Goal: Information Seeking & Learning: Find specific fact

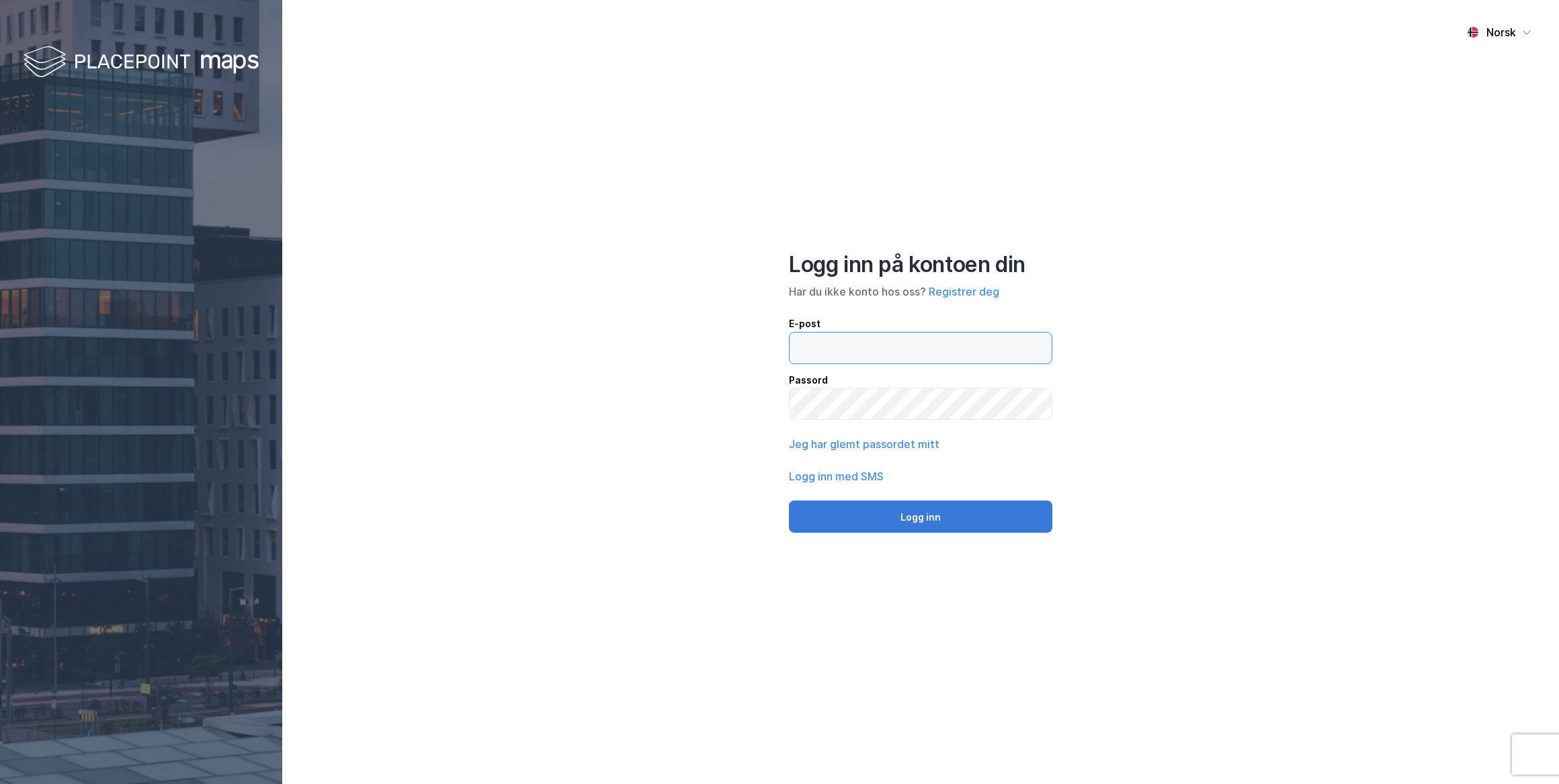
type input "[PERSON_NAME][EMAIL_ADDRESS][DOMAIN_NAME]"
click at [920, 515] on button "Logg inn" at bounding box center [920, 516] width 263 height 32
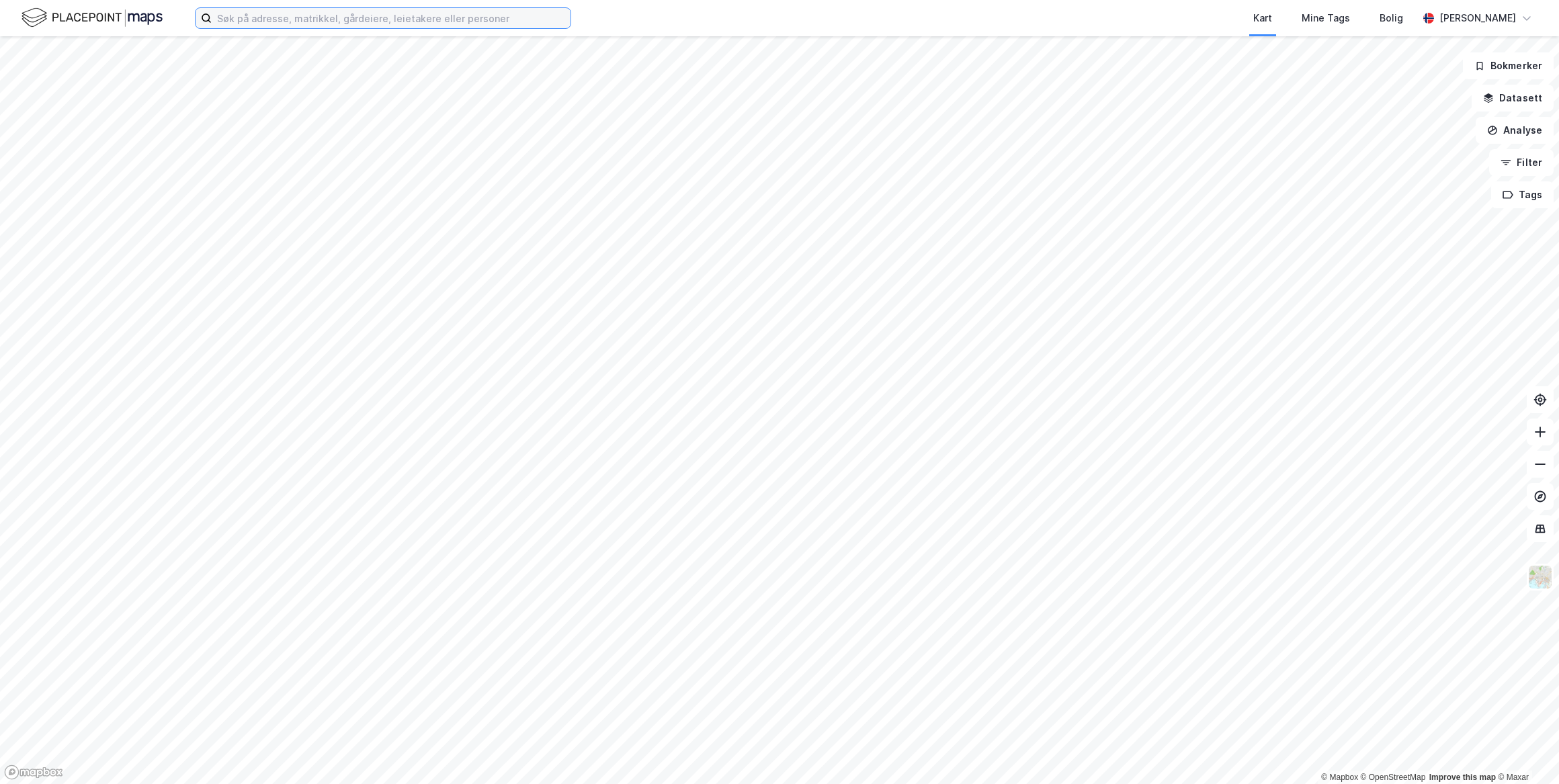
click at [258, 16] on input at bounding box center [391, 18] width 359 height 20
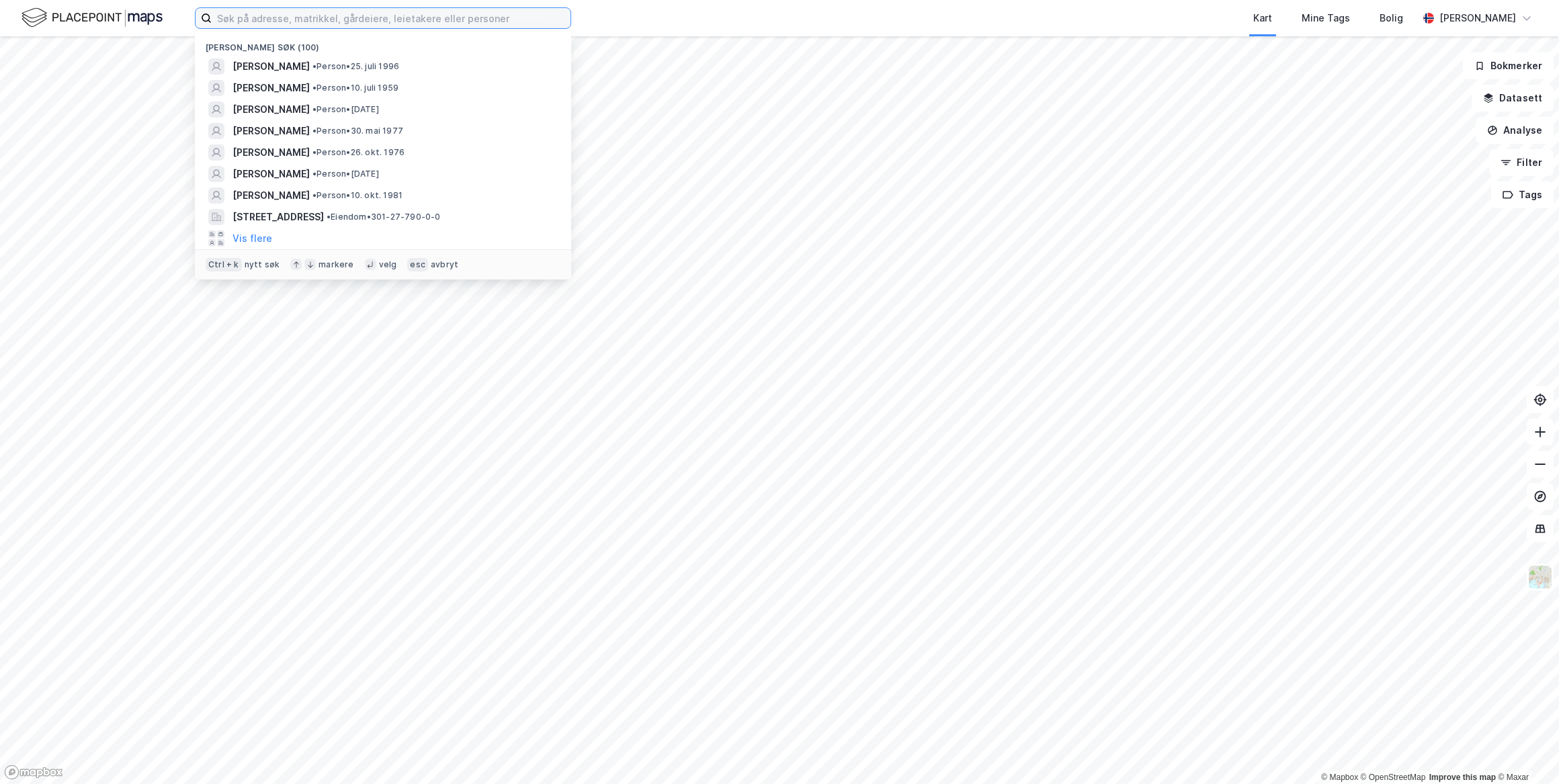
paste input "[PERSON_NAME]"
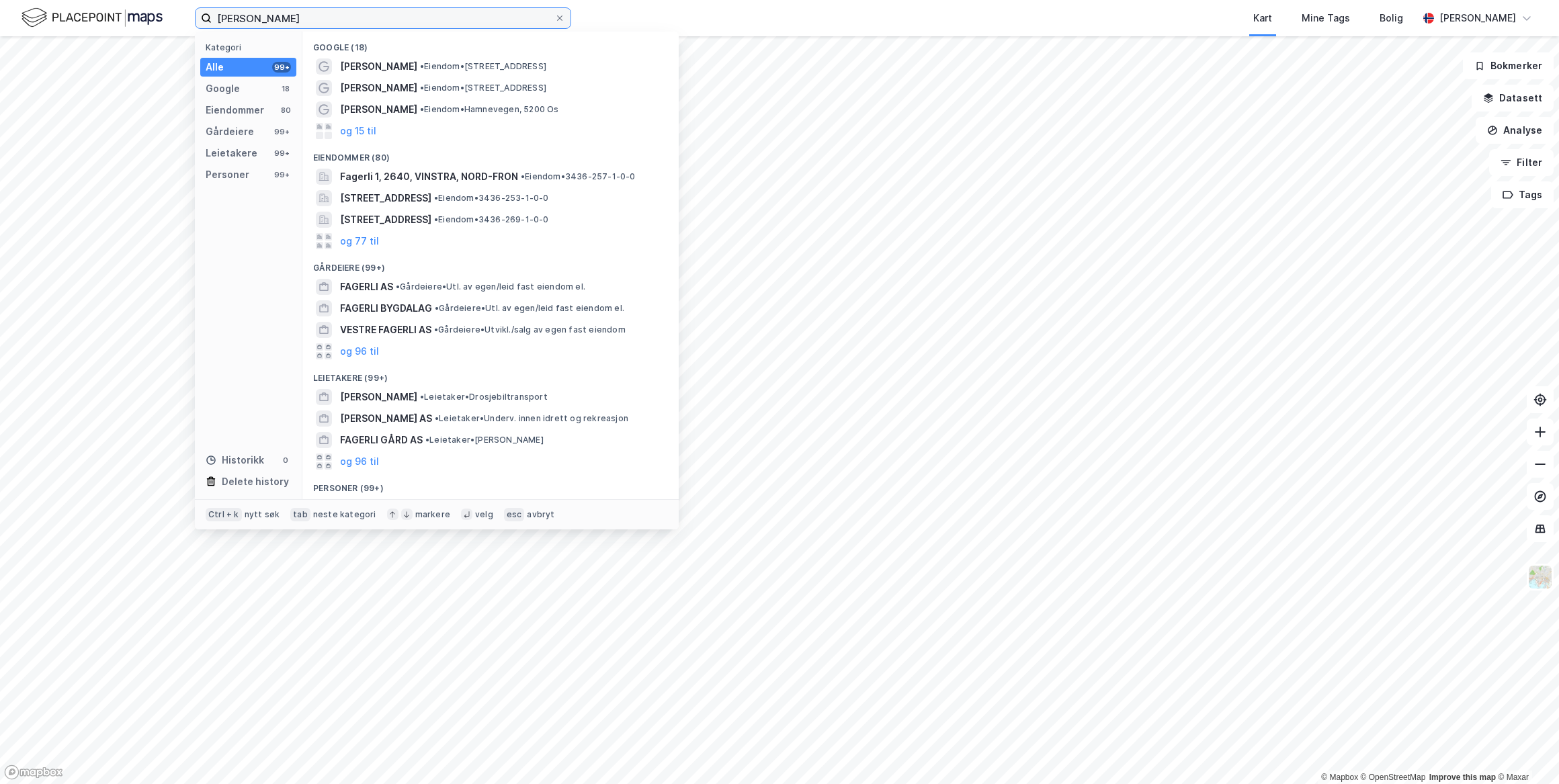
type input "[PERSON_NAME]"
click at [367, 486] on div "Personer (99+)" at bounding box center [490, 484] width 376 height 25
click at [348, 487] on div "Personer (99+)" at bounding box center [490, 484] width 376 height 25
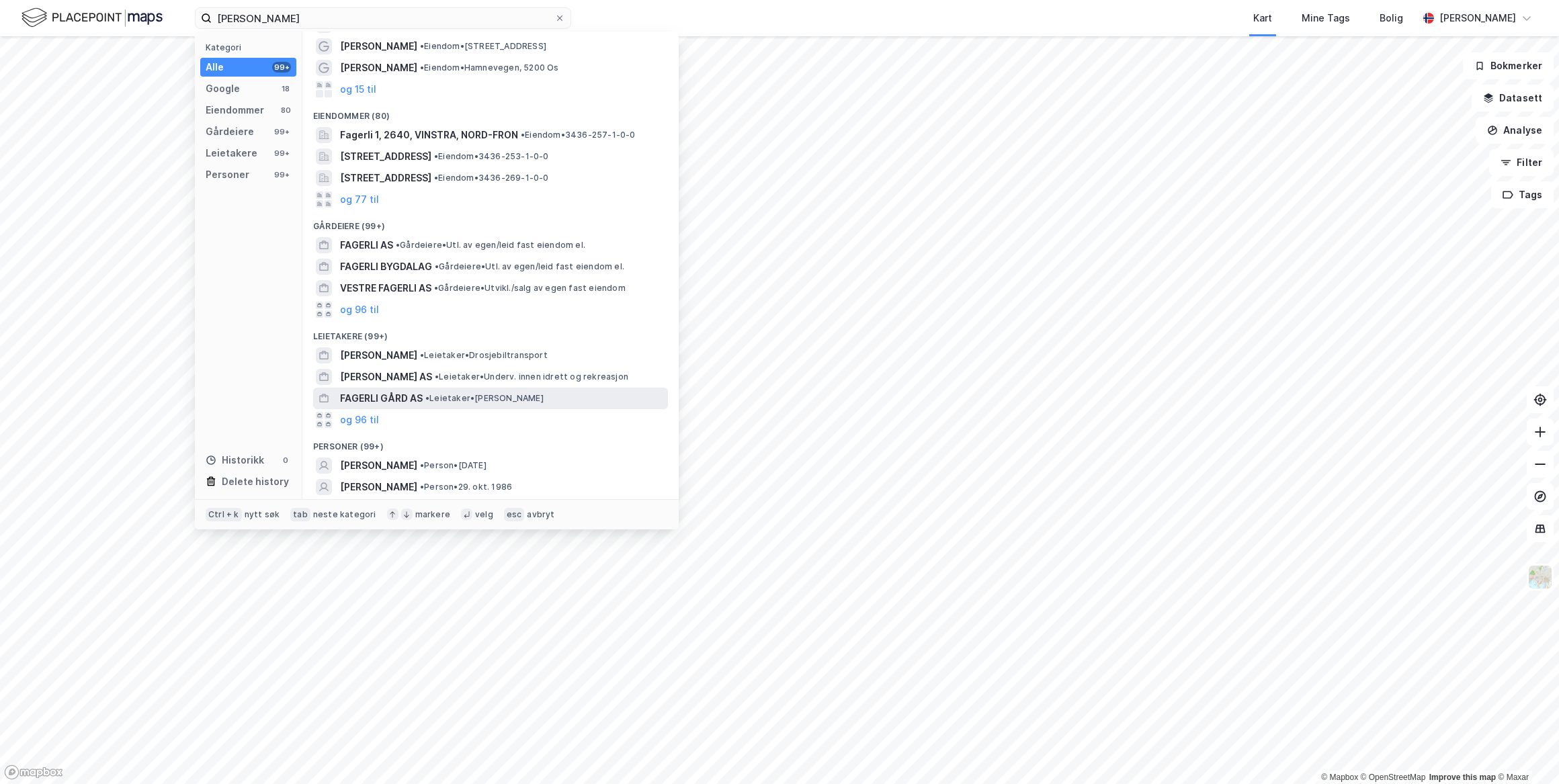
scroll to position [82, 0]
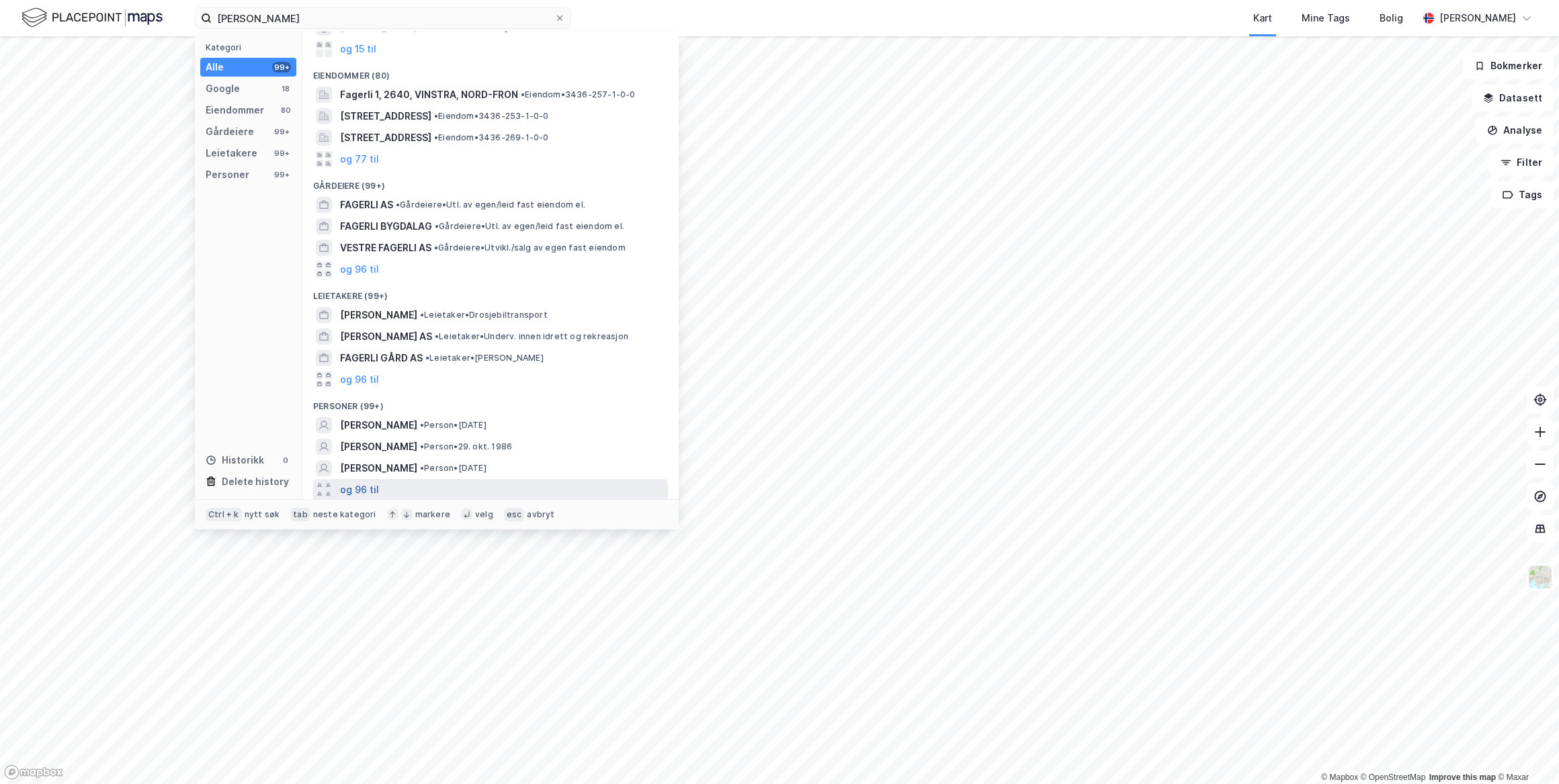
click at [353, 488] on button "og 96 til" at bounding box center [360, 490] width 39 height 16
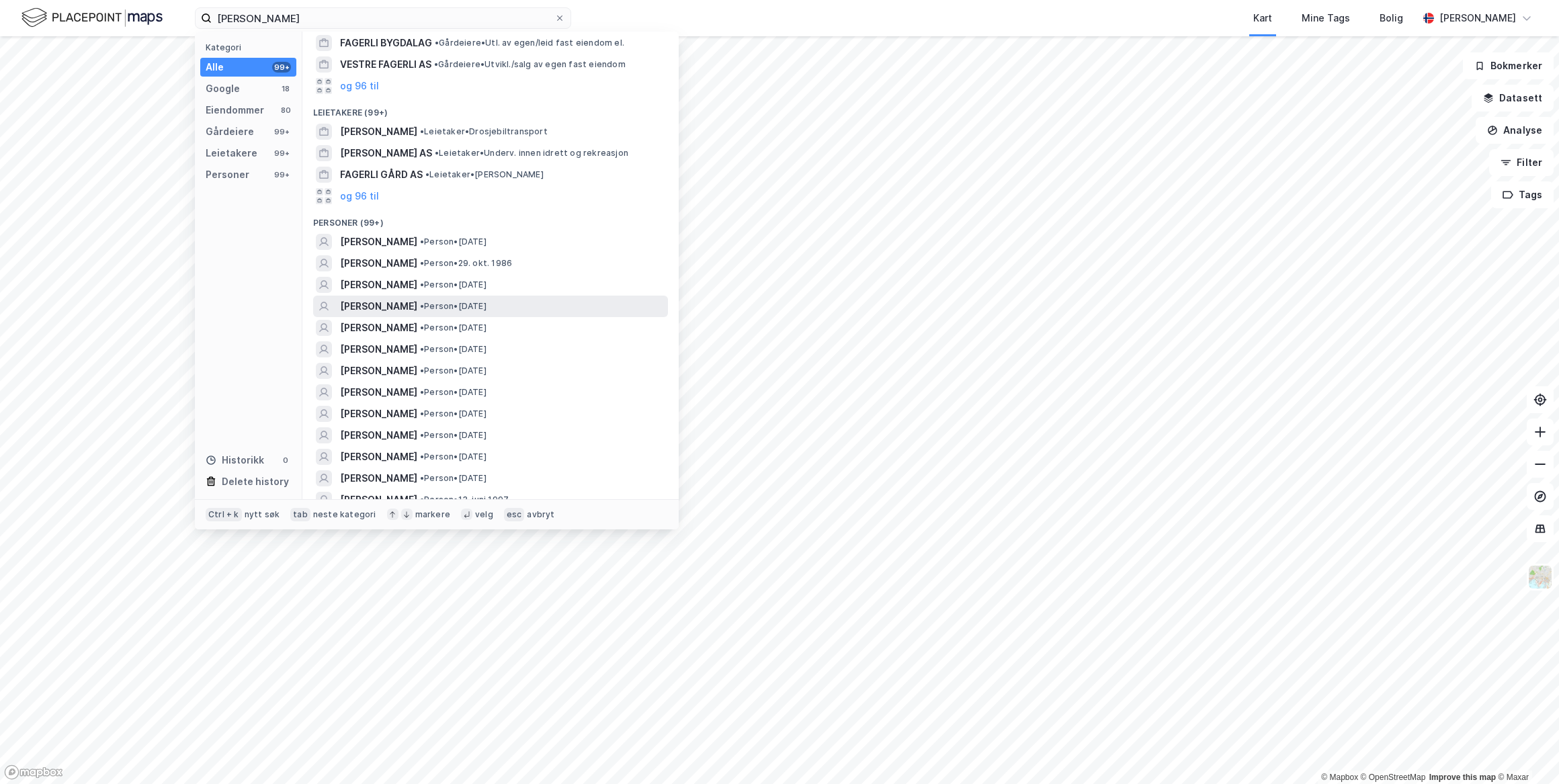
click at [396, 303] on span "[PERSON_NAME]" at bounding box center [379, 306] width 77 height 16
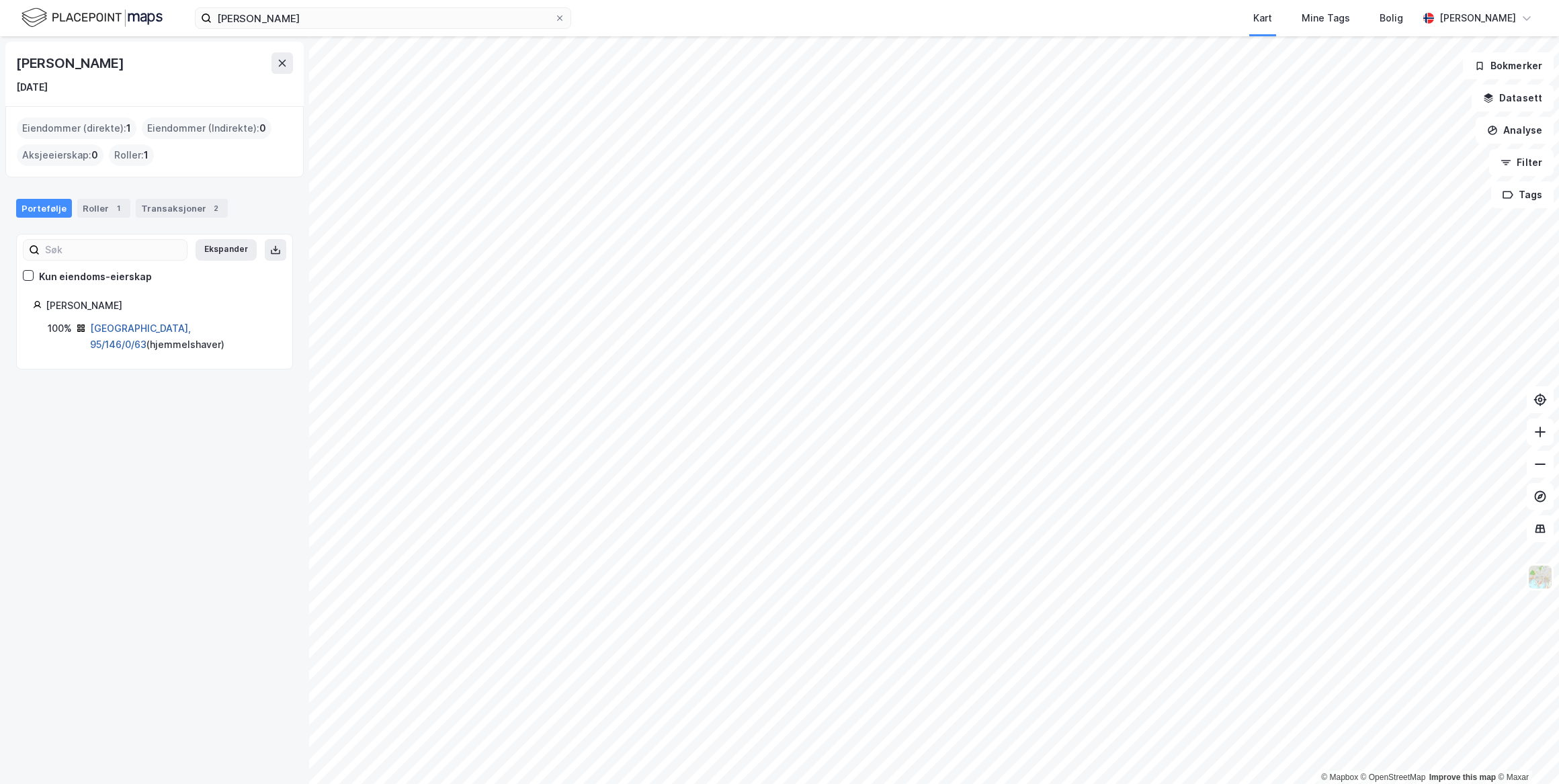
click at [143, 326] on link "[GEOGRAPHIC_DATA], 95/146/0/63" at bounding box center [140, 336] width 101 height 28
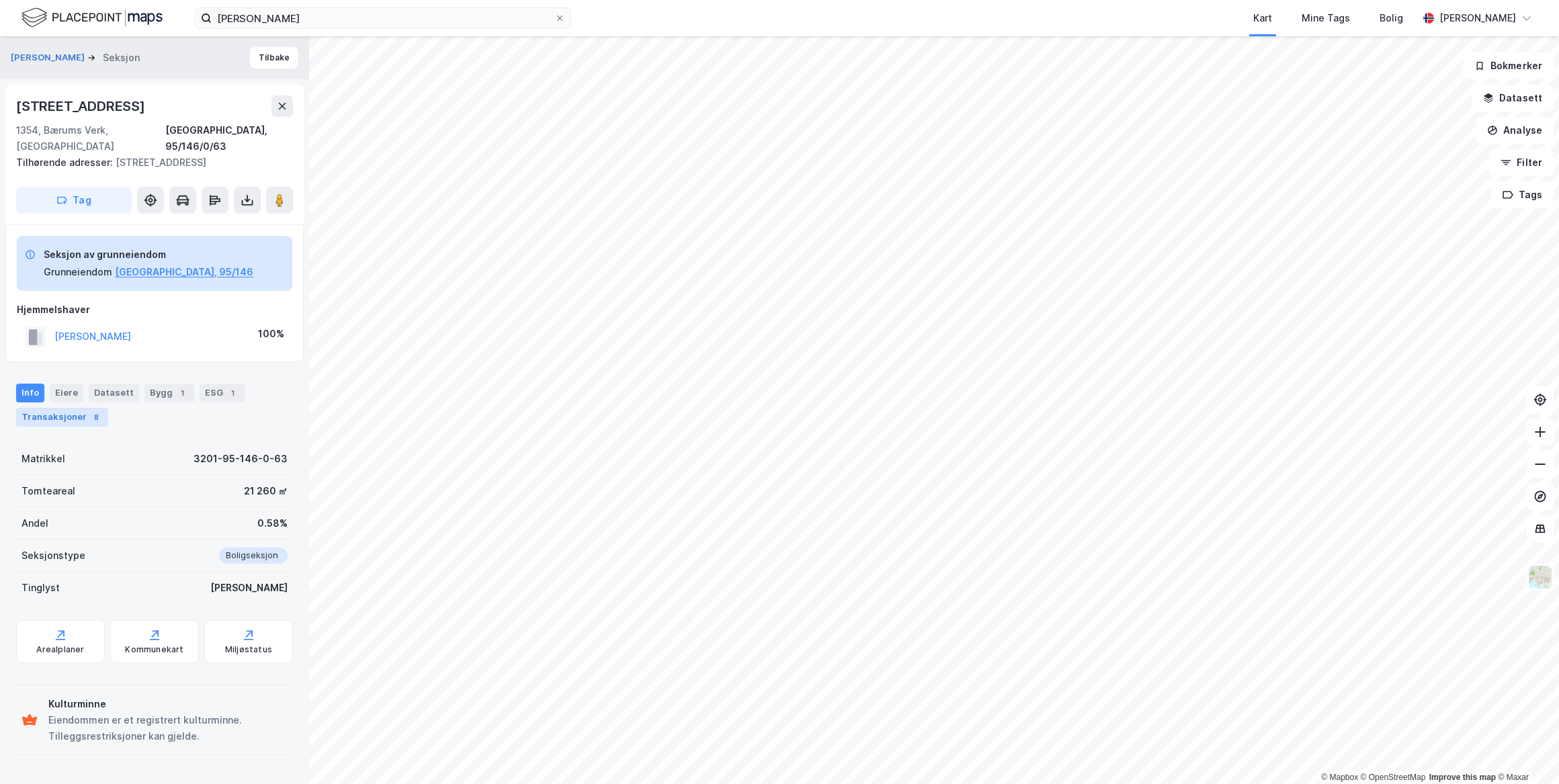
click at [62, 408] on div "Transaksjoner 8" at bounding box center [62, 417] width 92 height 19
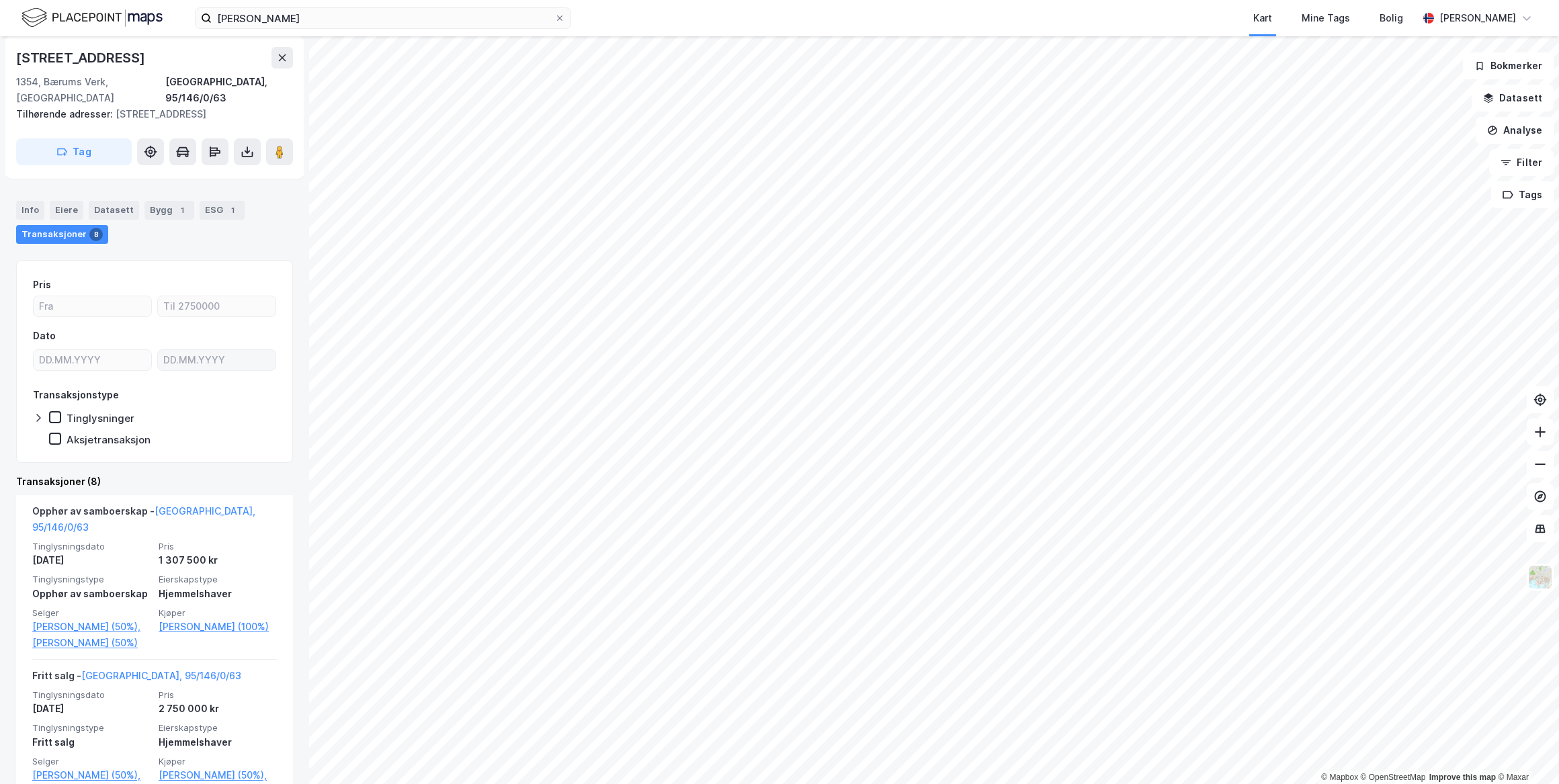
scroll to position [427, 0]
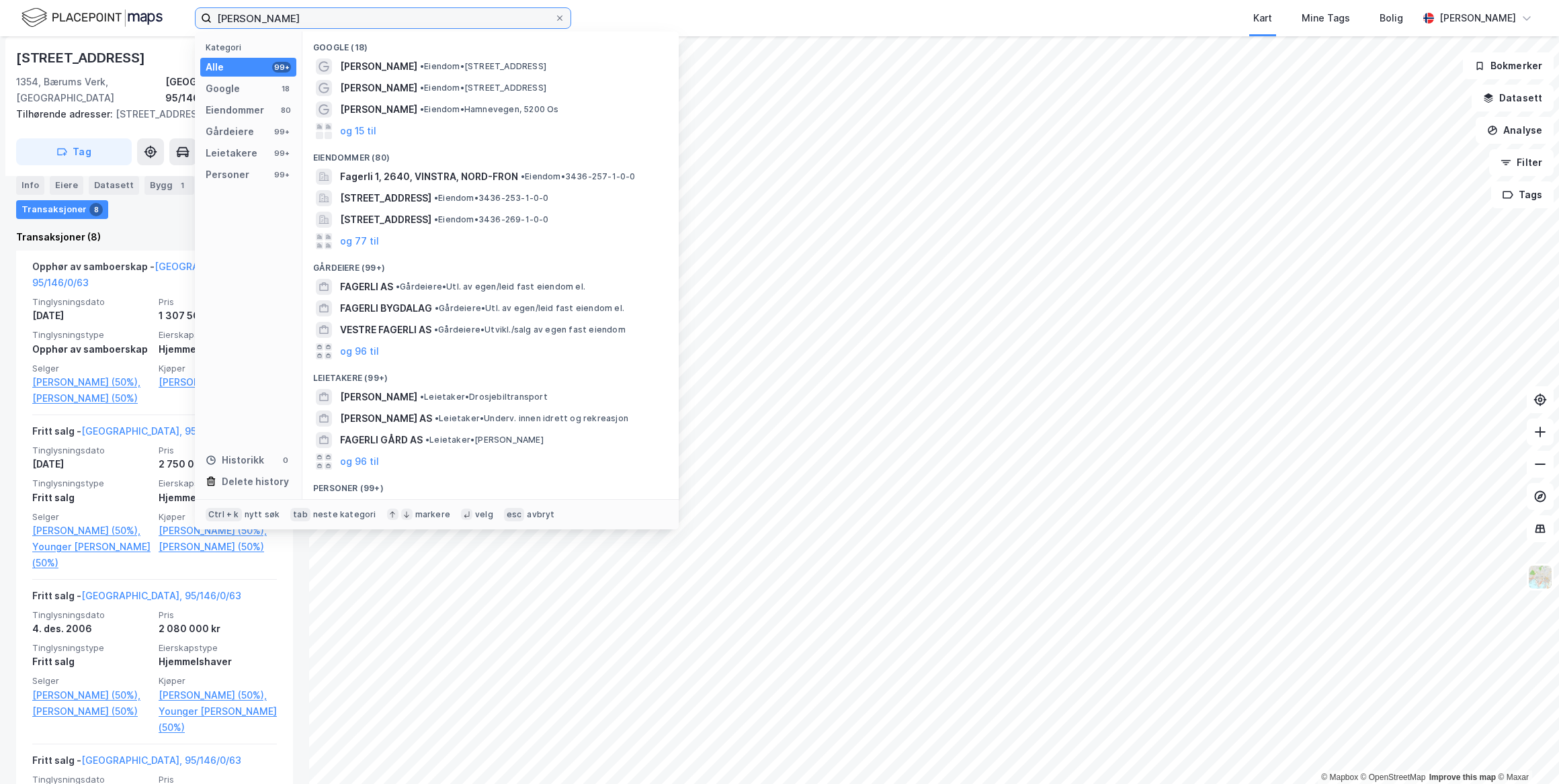
drag, startPoint x: 296, startPoint y: 20, endPoint x: 185, endPoint y: 19, distance: 111.0
click at [186, 19] on div "[PERSON_NAME] Kategori Alle 99+ Google 18 Eiendommer 80 Gårdeiere 99+ Leietaker…" at bounding box center [780, 18] width 1559 height 36
paste input "[STREET_ADDRESS]"
type input "[STREET_ADDRESS]"
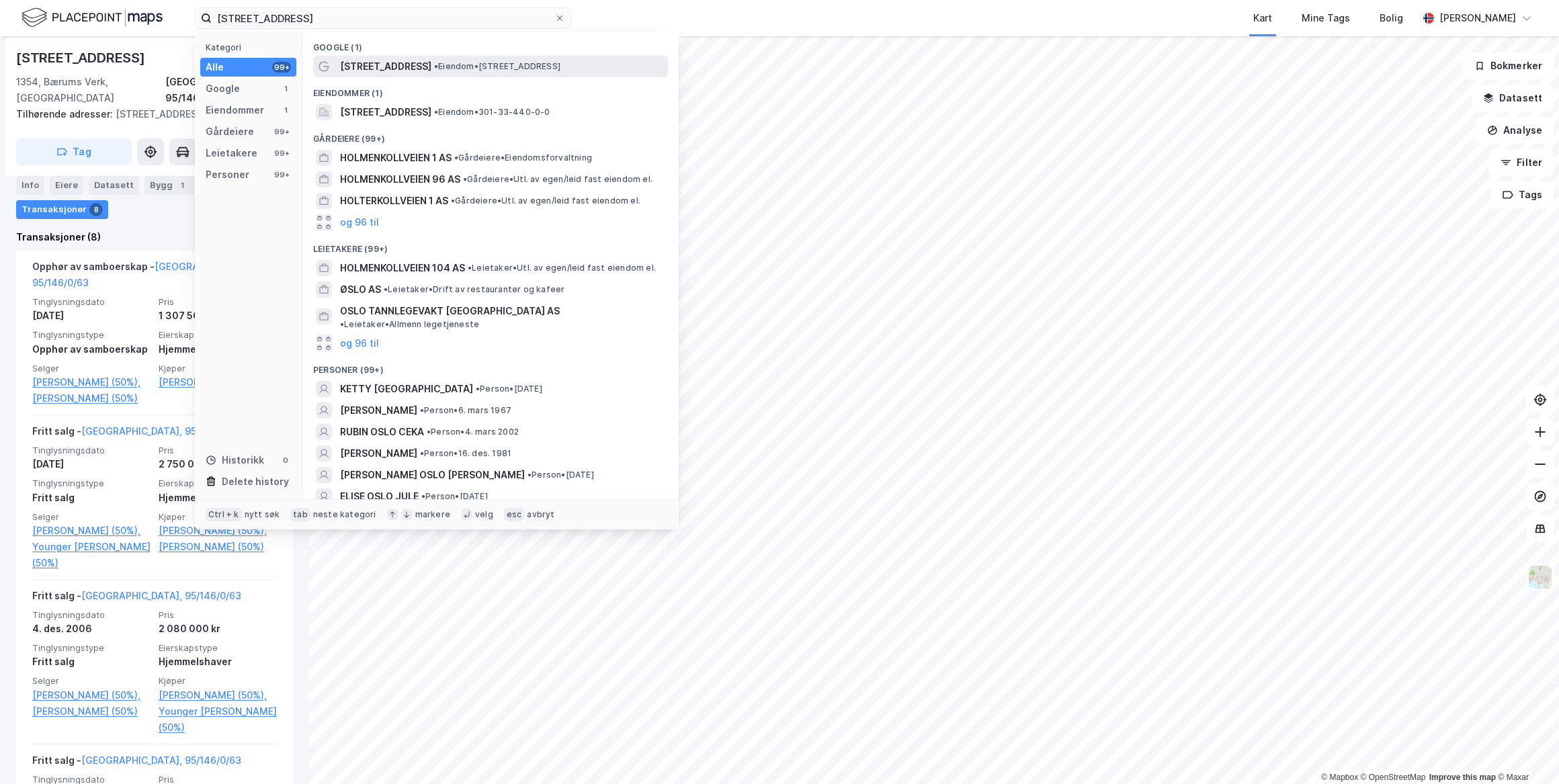
click at [405, 69] on span "[STREET_ADDRESS]" at bounding box center [385, 66] width 91 height 16
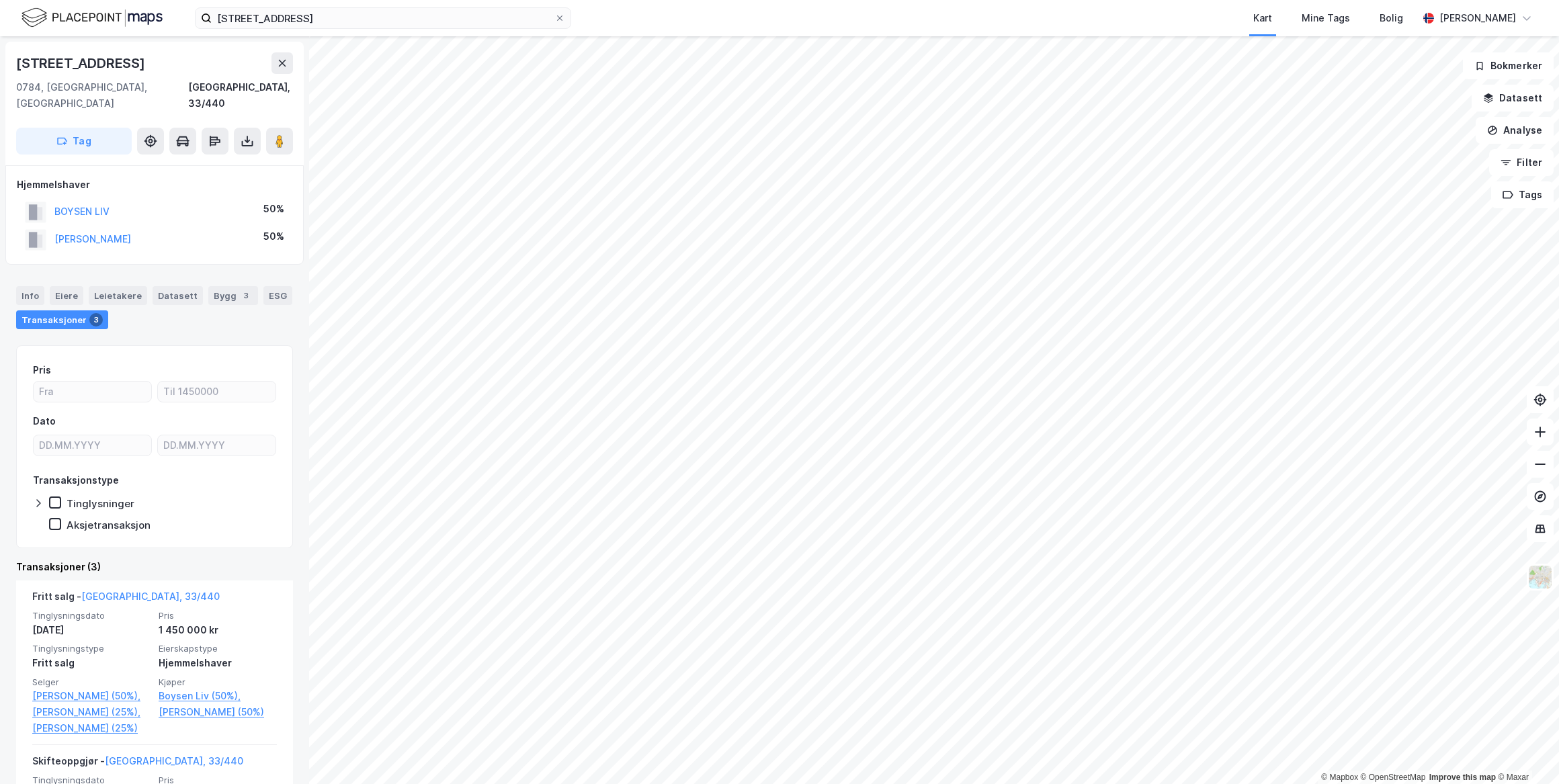
click at [57, 310] on div "Transaksjoner 3" at bounding box center [62, 319] width 92 height 19
click at [70, 310] on div "Transaksjoner 3" at bounding box center [62, 319] width 92 height 19
click at [68, 310] on div "Transaksjoner 3" at bounding box center [62, 319] width 92 height 19
click at [65, 310] on div "Transaksjoner 3" at bounding box center [62, 319] width 92 height 19
